Goal: Transaction & Acquisition: Purchase product/service

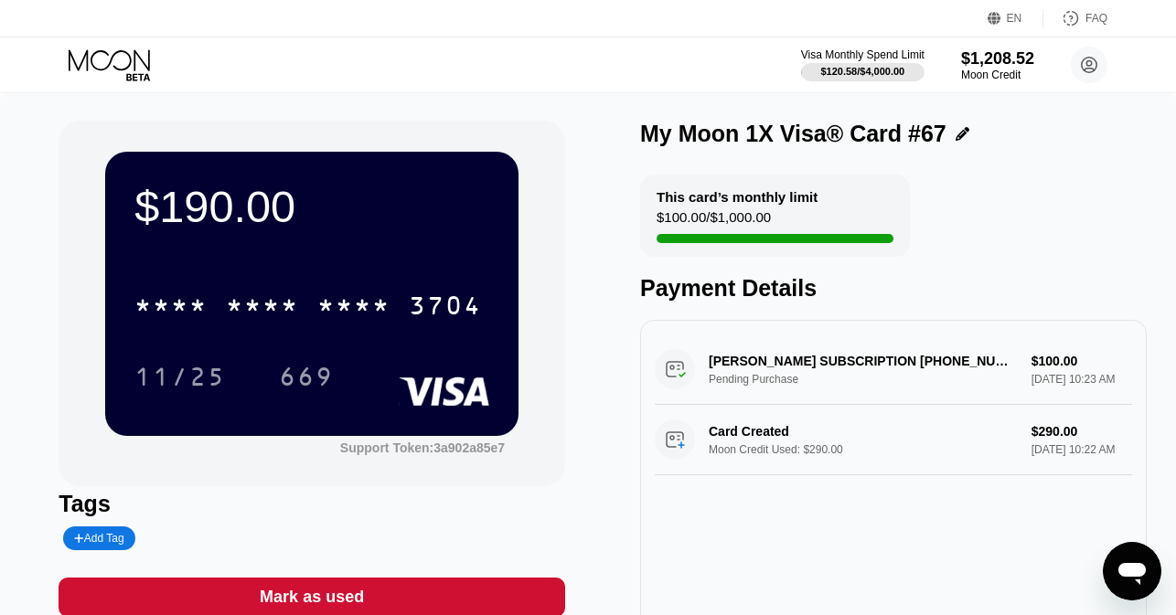
click at [115, 45] on div "Visa Monthly Spend Limit $120.58 / $4,000.00 $1,208.52 Moon Credit [EMAIL_ADDRE…" at bounding box center [588, 64] width 1176 height 55
click at [109, 61] on icon at bounding box center [111, 65] width 85 height 32
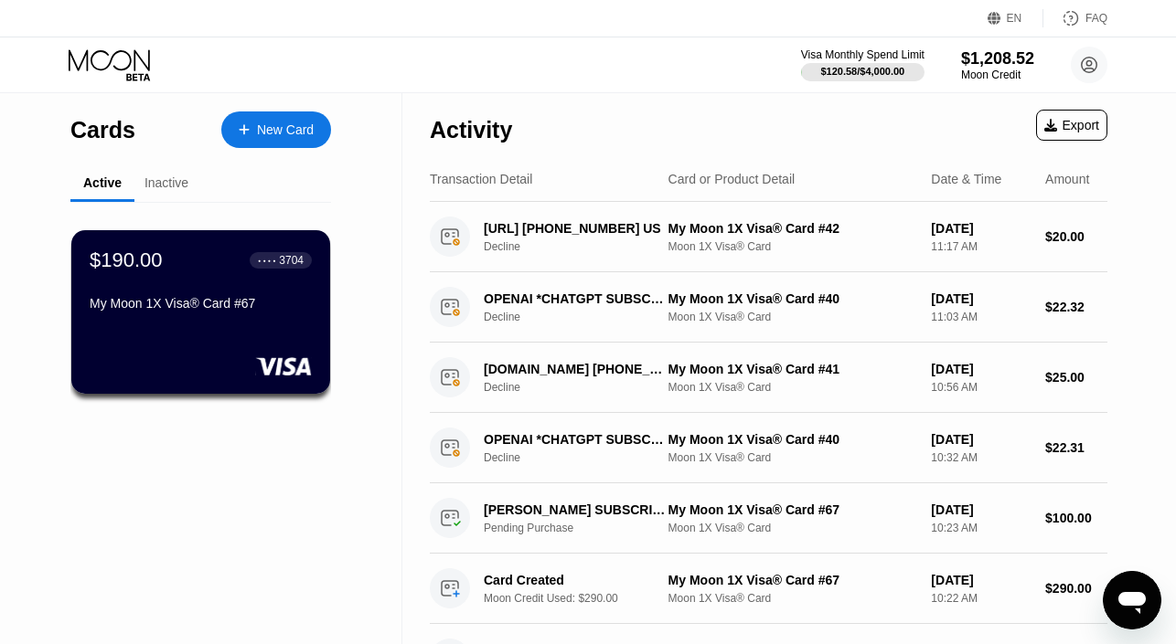
click at [127, 54] on icon at bounding box center [111, 65] width 85 height 32
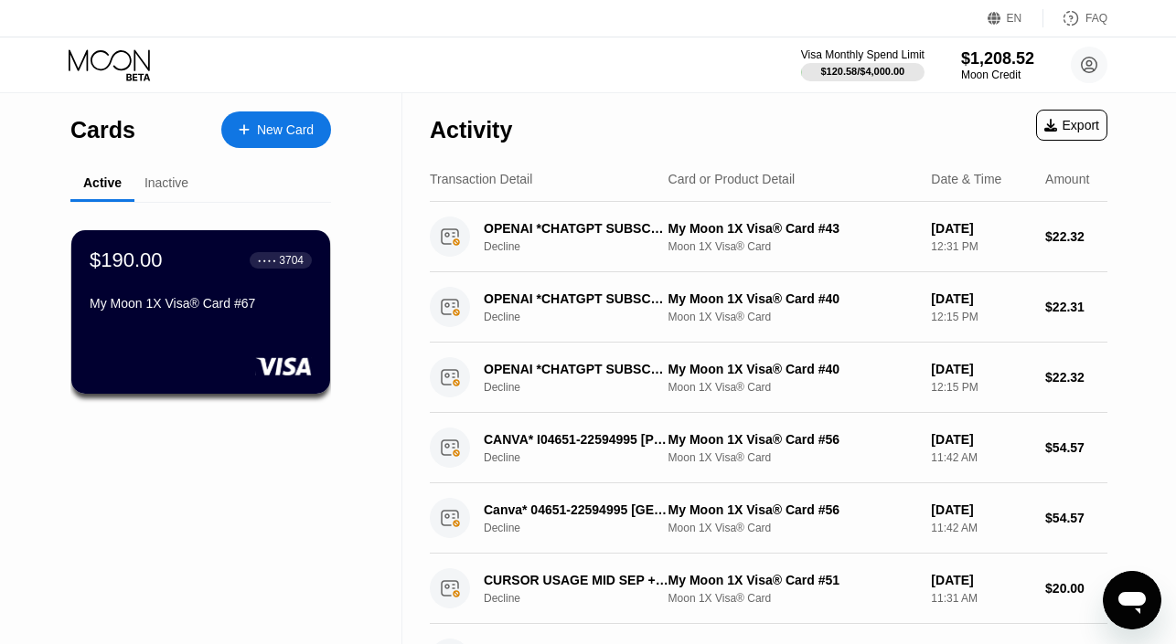
click at [264, 129] on div "New Card" at bounding box center [285, 130] width 57 height 16
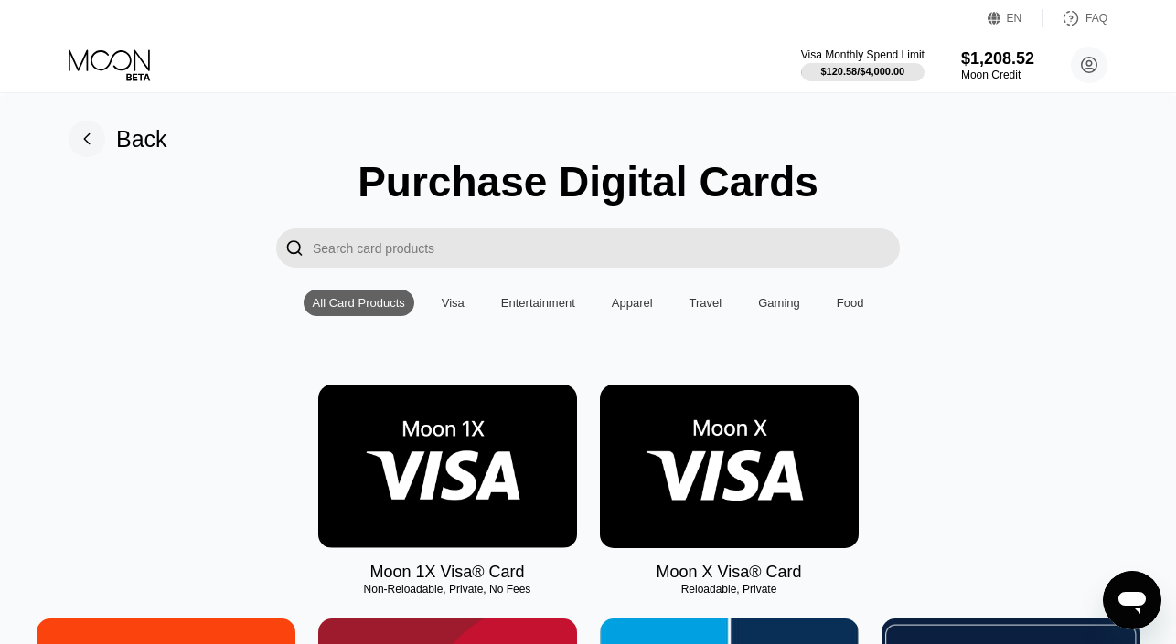
click at [421, 407] on img at bounding box center [447, 467] width 259 height 164
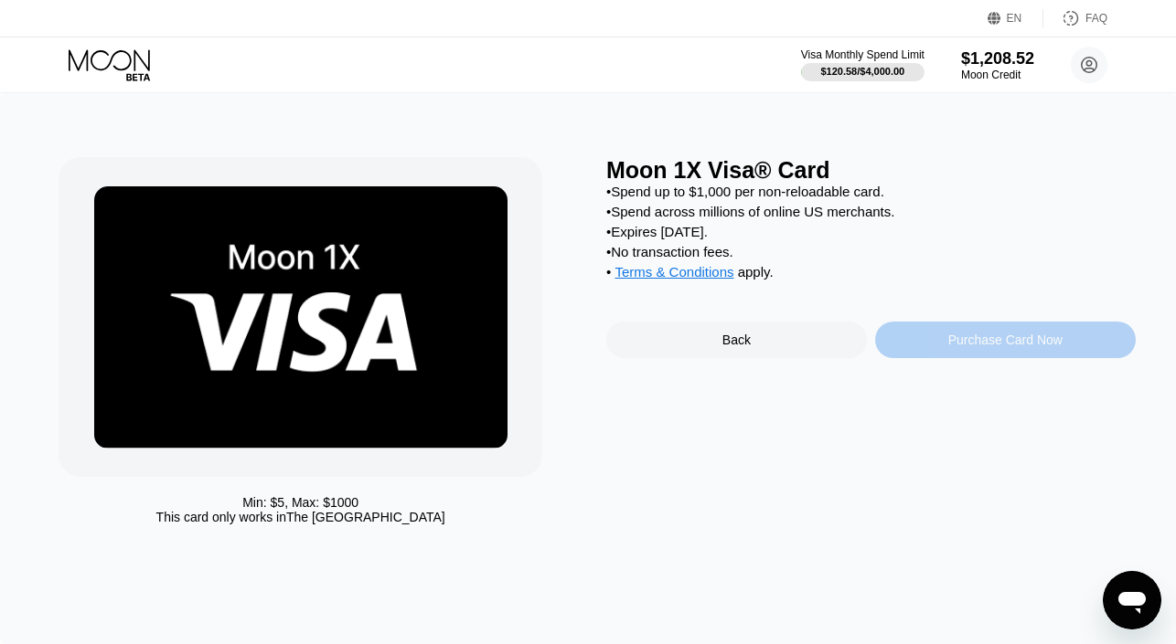
click at [930, 346] on div "Purchase Card Now" at bounding box center [1005, 340] width 261 height 37
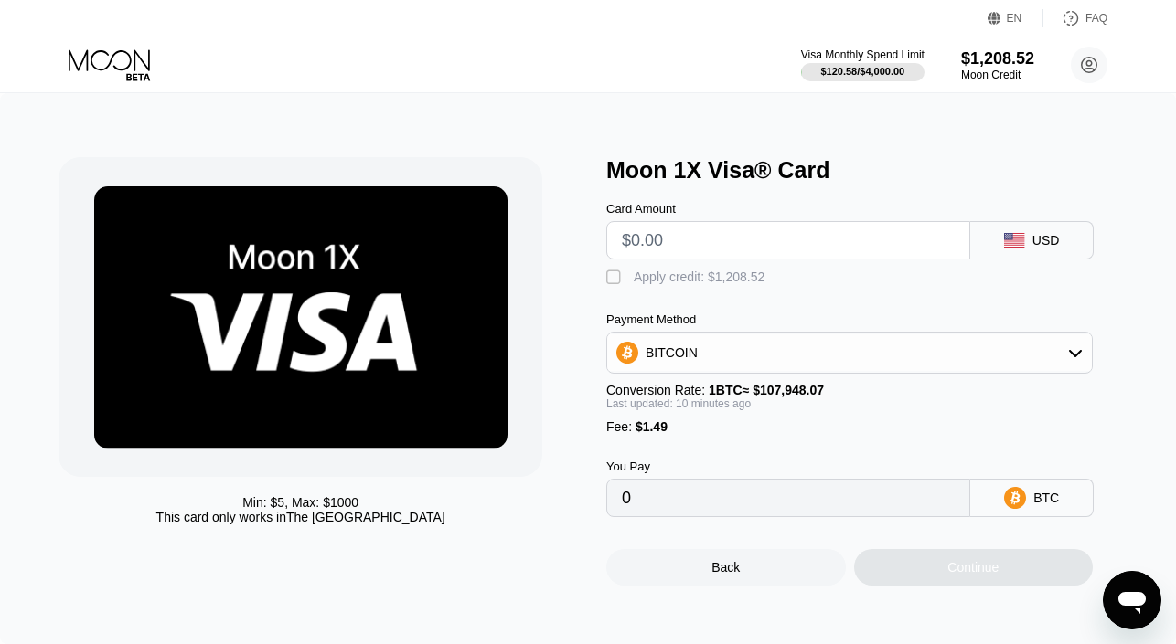
click at [750, 246] on input "text" at bounding box center [788, 240] width 333 height 37
type input "$2"
type input "0.00003234"
type input "$23"
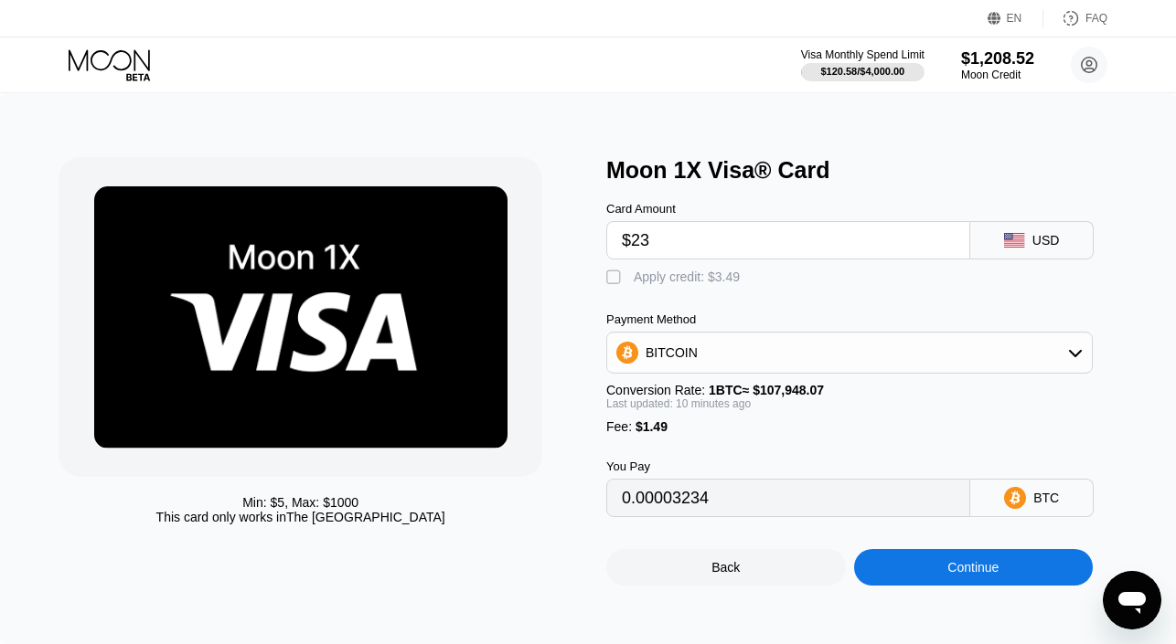
type input "0.00022692"
type input "$23.2"
type input "0.00022878"
type input "$23.2"
click at [735, 282] on div "Apply credit: $24.69" at bounding box center [689, 277] width 113 height 15
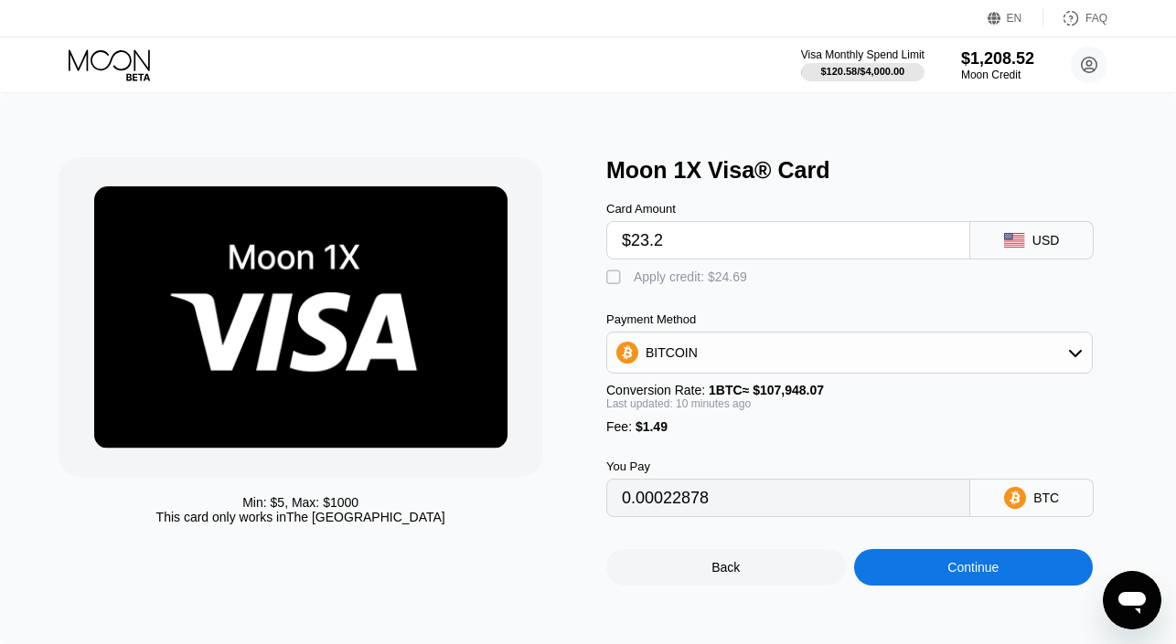
type input "0"
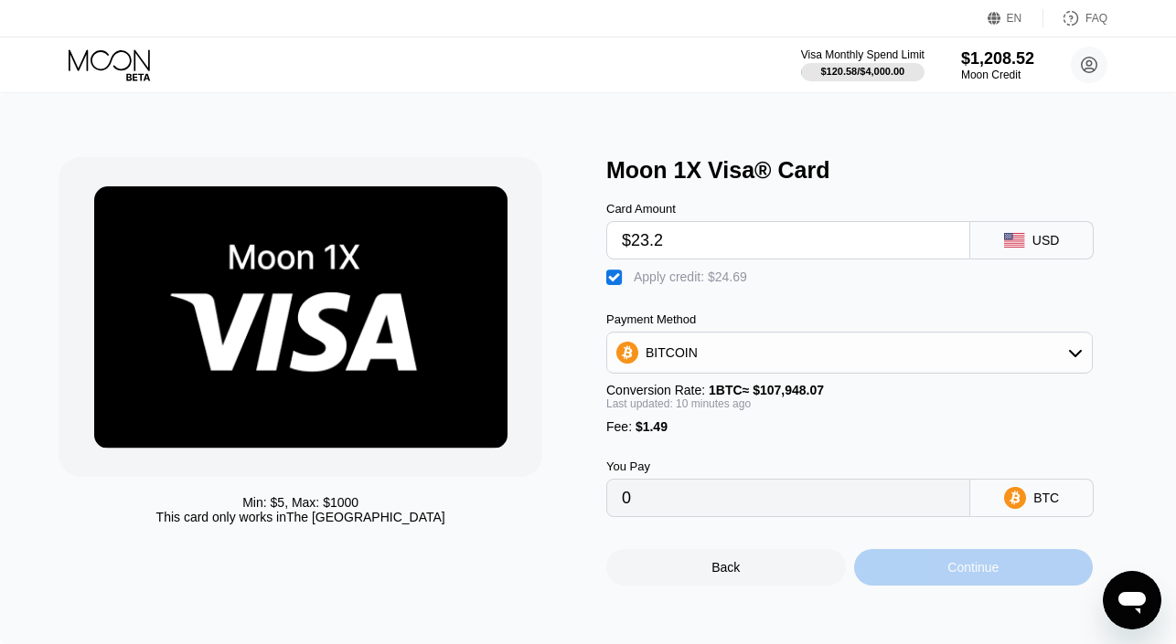
click at [895, 564] on div "Continue" at bounding box center [973, 567] width 239 height 37
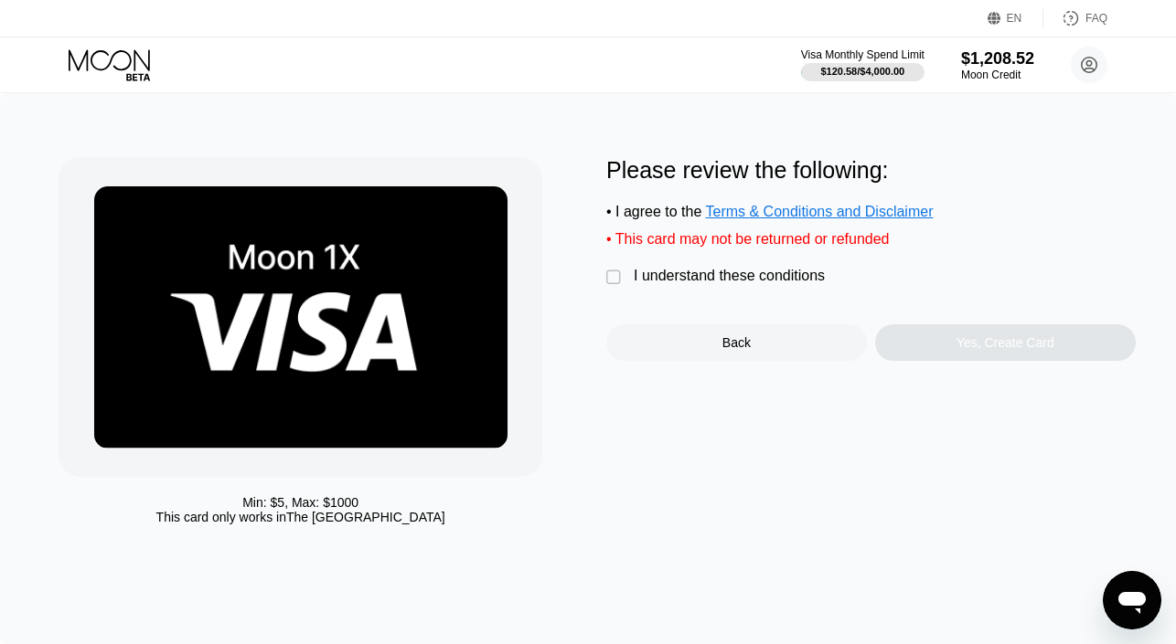
click at [791, 284] on div " I understand these conditions" at bounding box center [720, 277] width 228 height 19
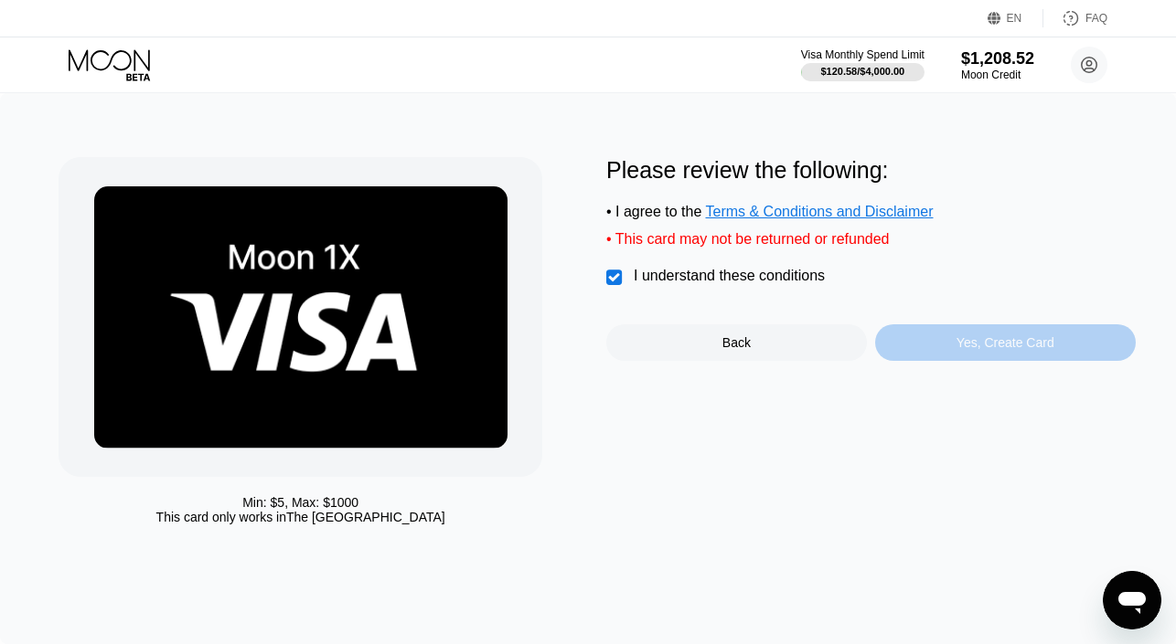
click at [928, 356] on div "Yes, Create Card" at bounding box center [1005, 343] width 261 height 37
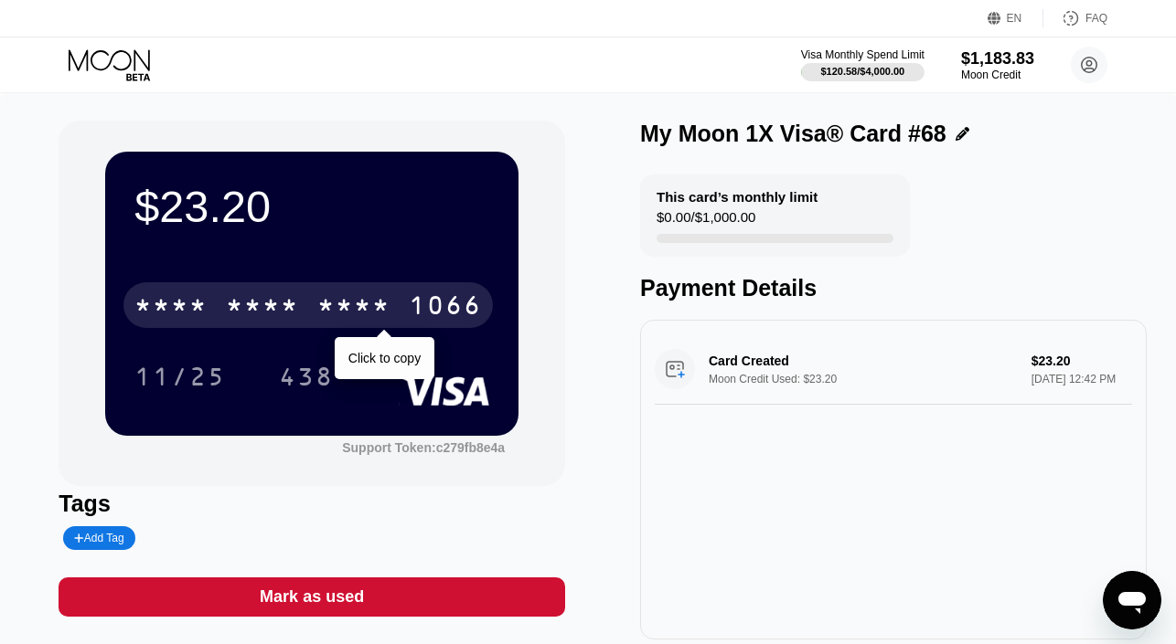
click at [381, 302] on div "* * * *" at bounding box center [353, 307] width 73 height 29
click at [381, 302] on div "2371" at bounding box center [353, 307] width 73 height 29
